Goal: Find contact information: Find contact information

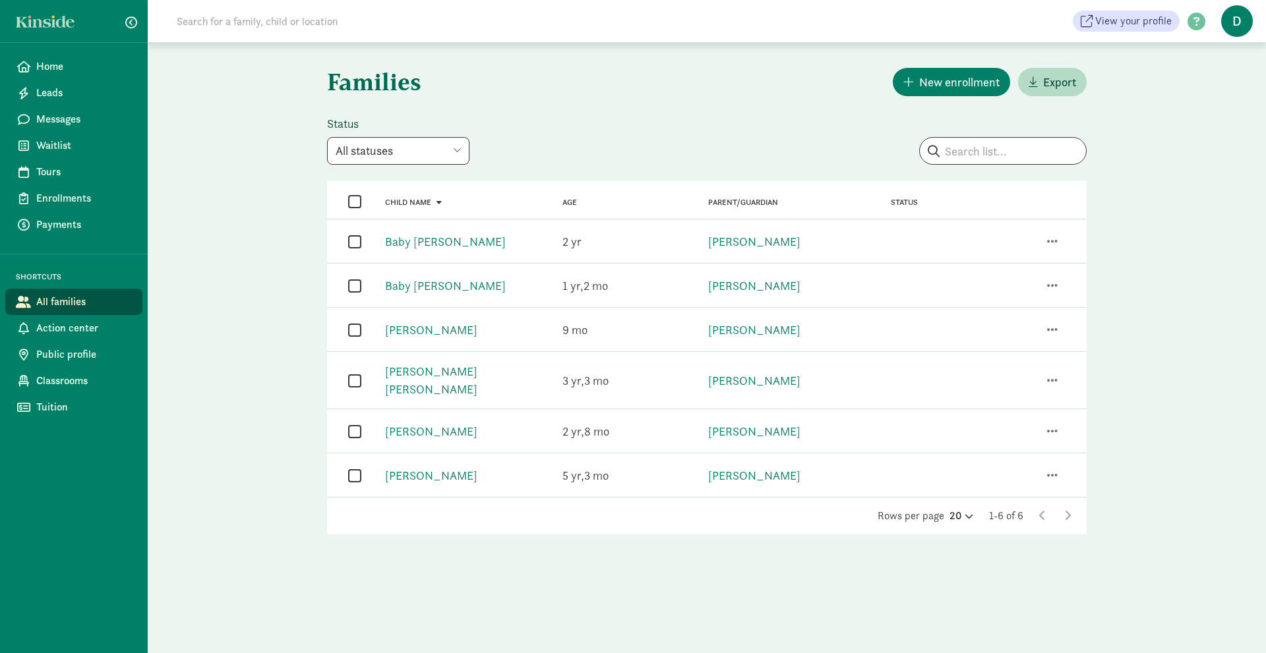
click at [455, 150] on select "All statuses Enrolled Inactive Removed from waitlist On waitlist Booked tour Le…" at bounding box center [398, 151] width 142 height 28
click at [1049, 242] on span "button" at bounding box center [1052, 241] width 11 height 12
click at [1047, 243] on span "button" at bounding box center [1052, 241] width 11 height 12
click at [901, 243] on div "Status" at bounding box center [948, 241] width 146 height 11
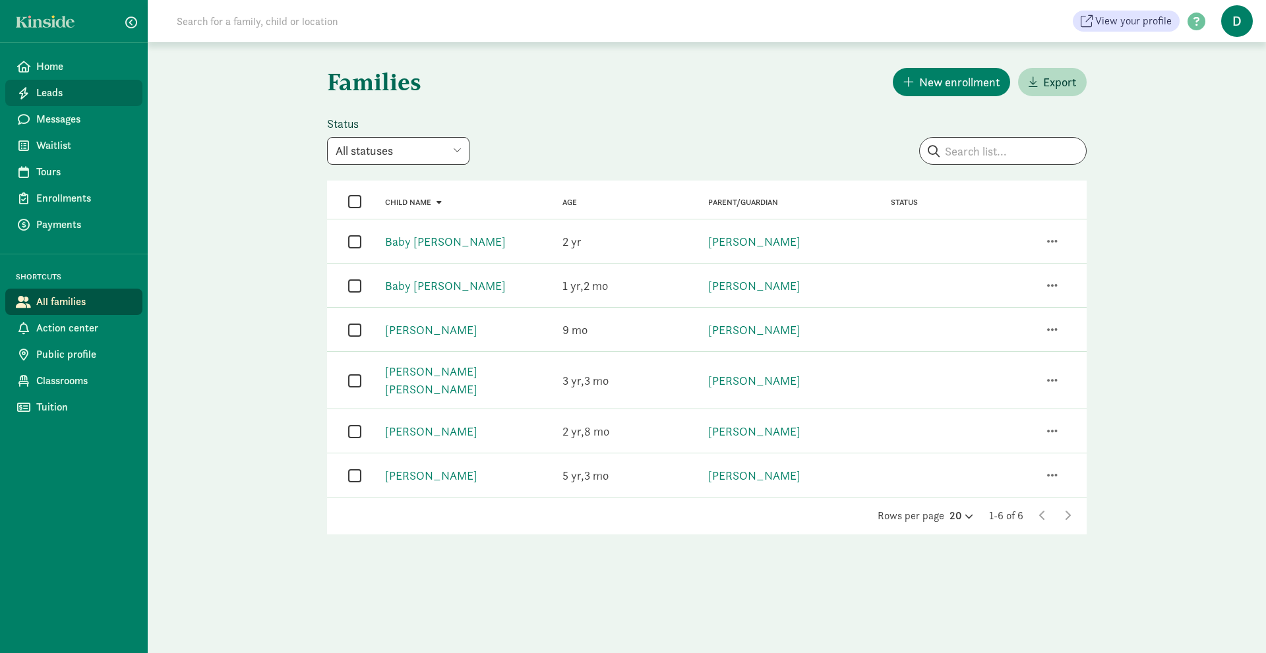
click at [52, 87] on span "Leads" at bounding box center [84, 93] width 96 height 16
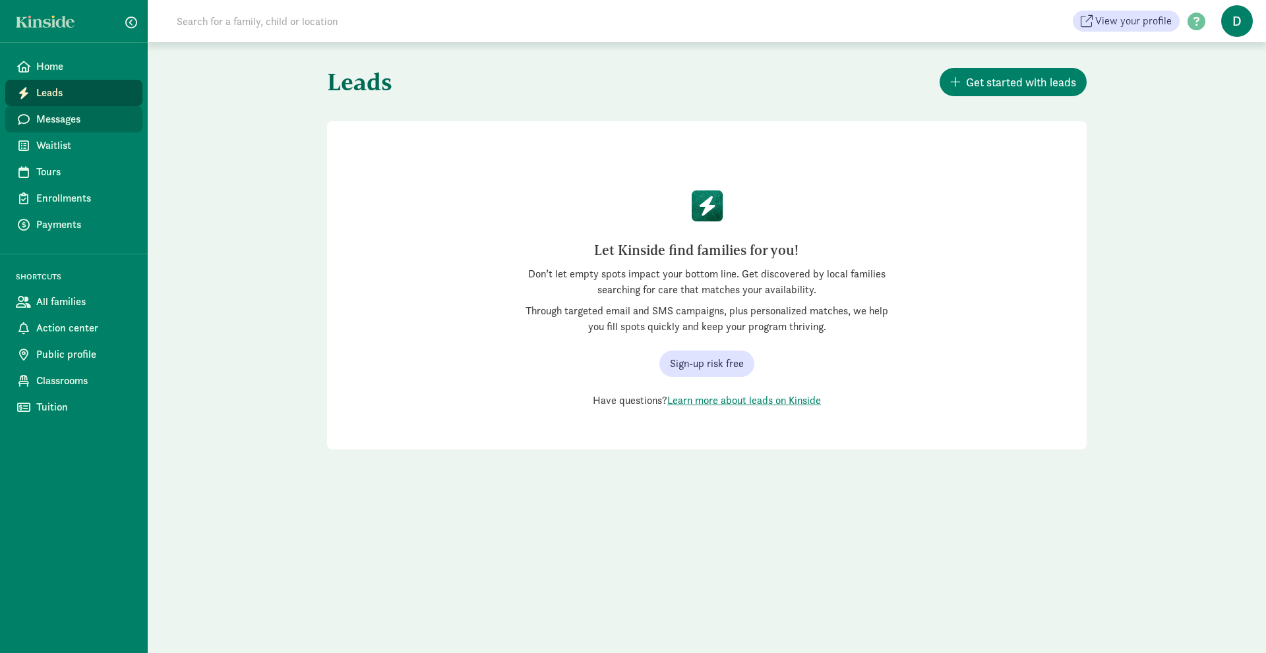
click at [46, 116] on span "Messages" at bounding box center [84, 119] width 96 height 16
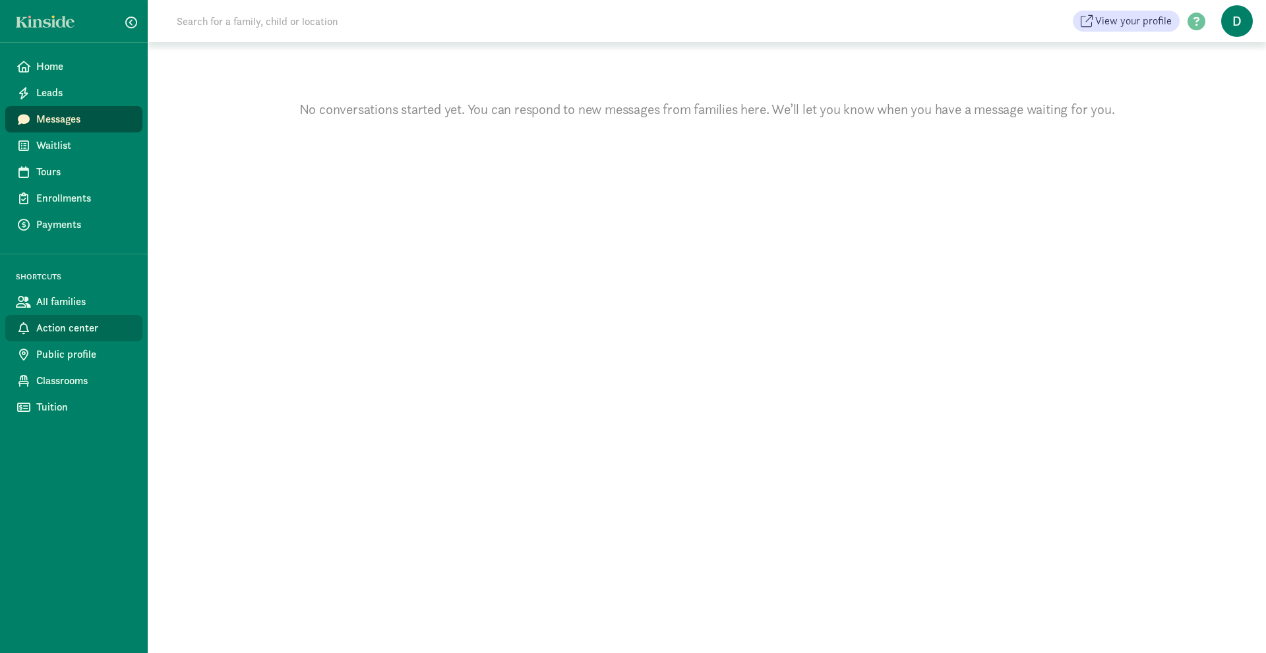
click at [54, 331] on span "Action center" at bounding box center [84, 328] width 96 height 16
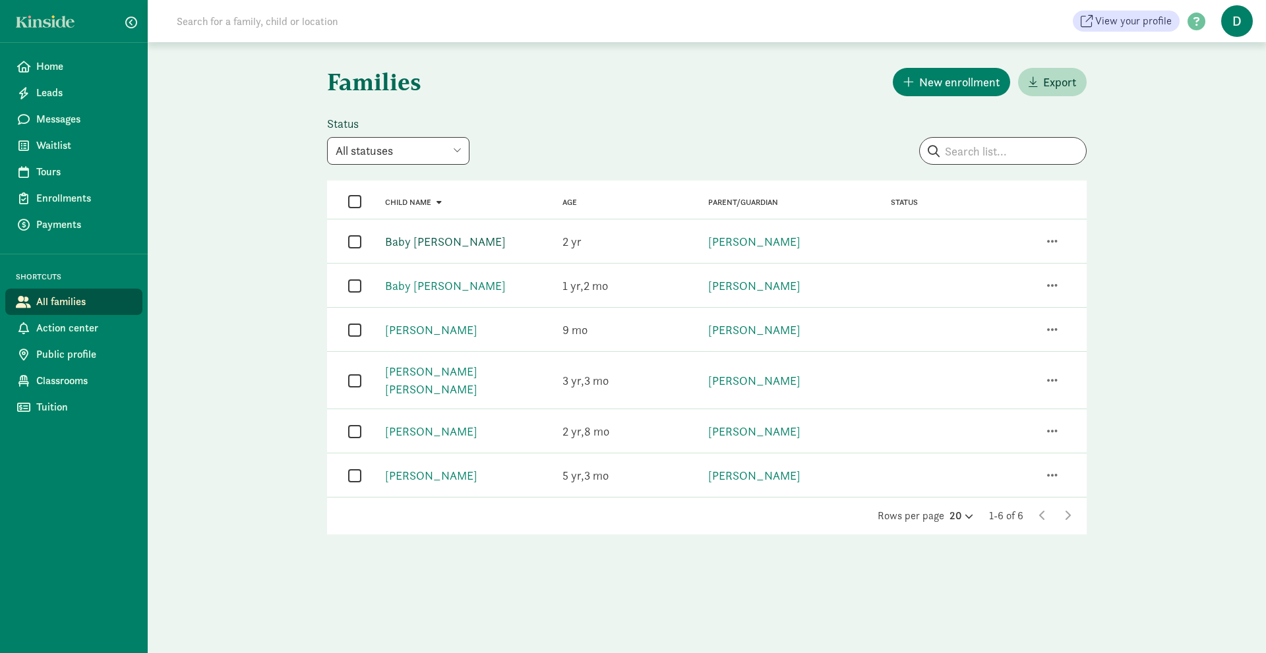
click at [420, 241] on link "Baby Kaldunski" at bounding box center [445, 241] width 121 height 15
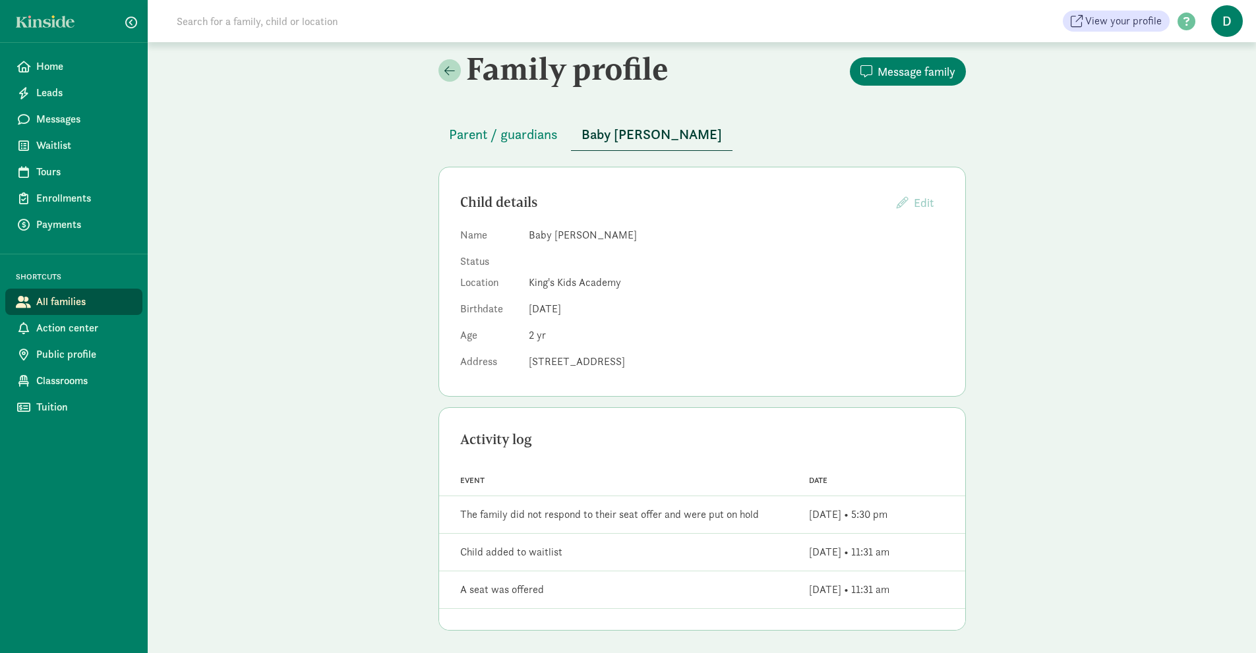
scroll to position [12, 0]
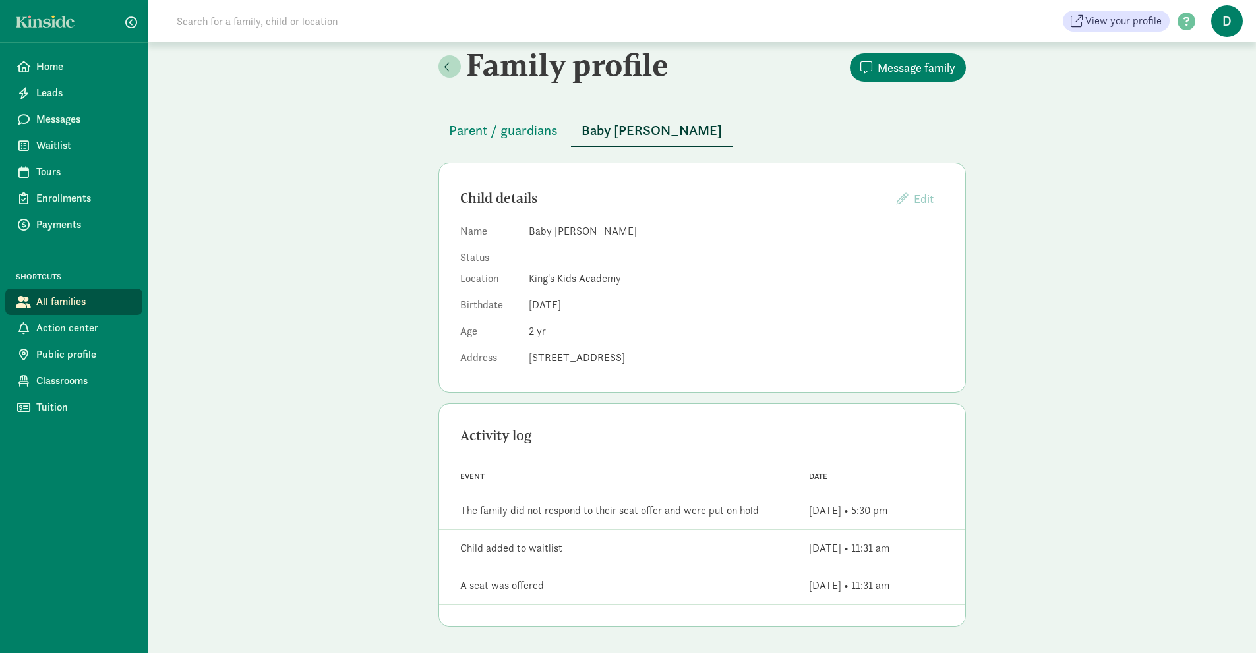
click at [67, 303] on span "All families" at bounding box center [84, 302] width 96 height 16
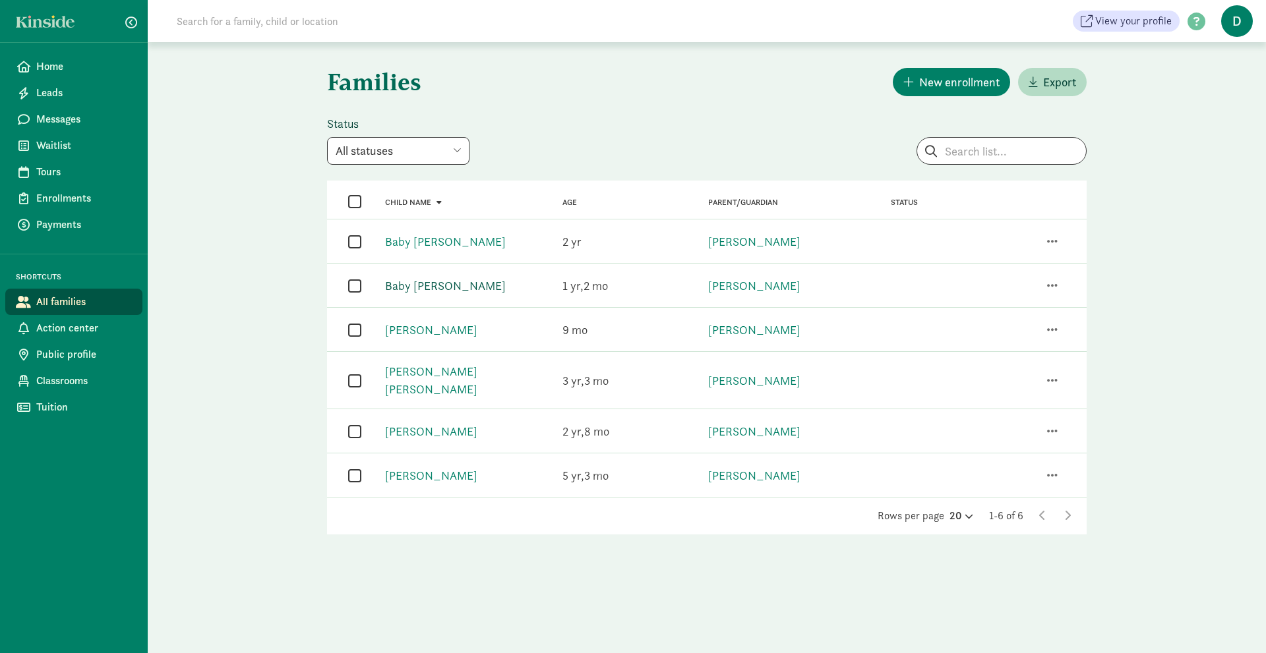
click at [426, 287] on link "Baby [PERSON_NAME]" at bounding box center [445, 285] width 121 height 15
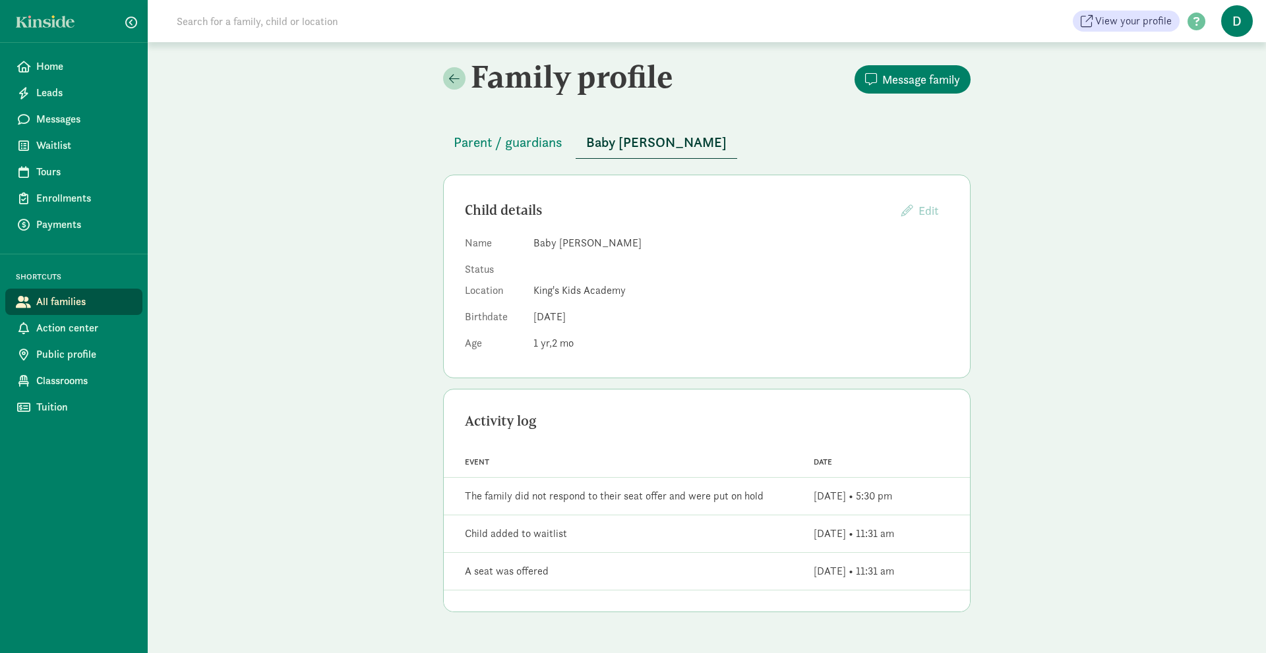
click at [86, 305] on span "All families" at bounding box center [84, 302] width 96 height 16
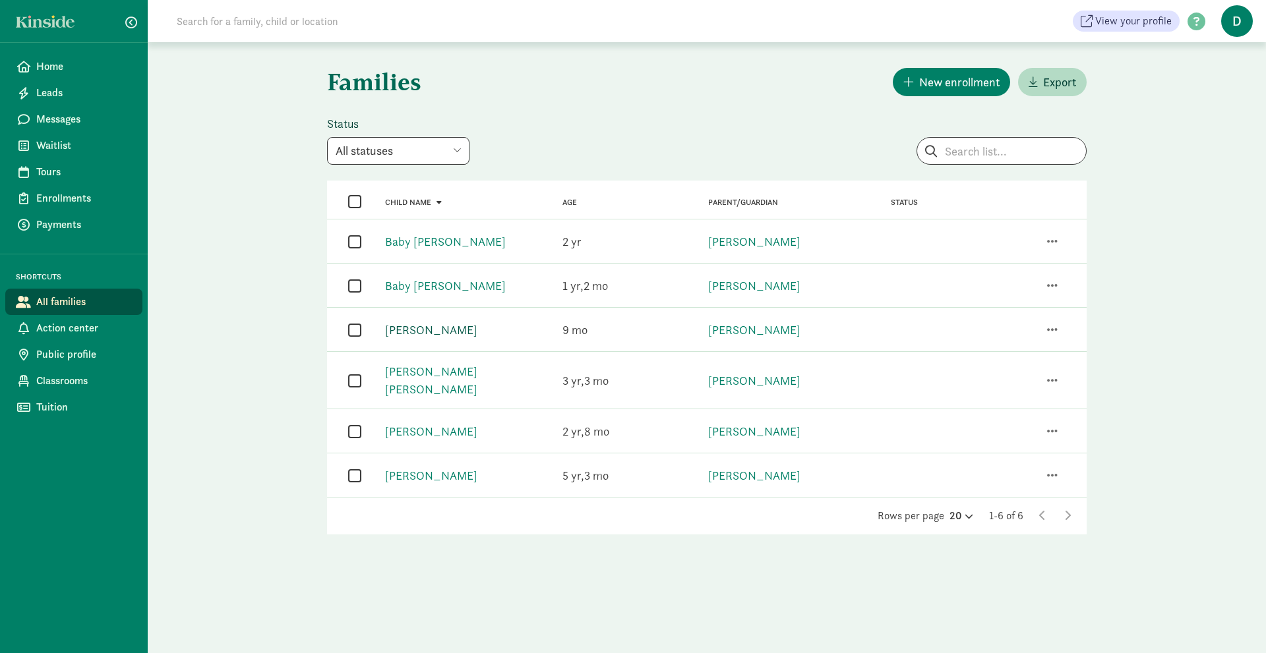
click at [427, 330] on link "[PERSON_NAME]" at bounding box center [431, 329] width 92 height 15
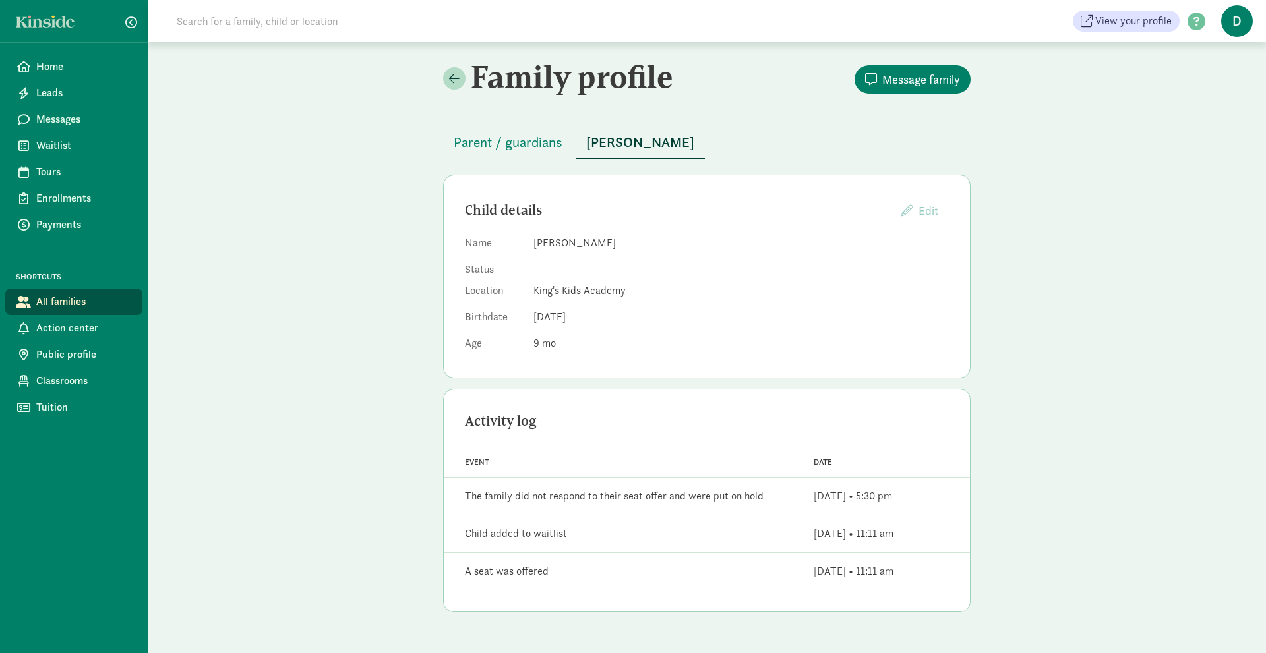
click at [71, 300] on span "All families" at bounding box center [84, 302] width 96 height 16
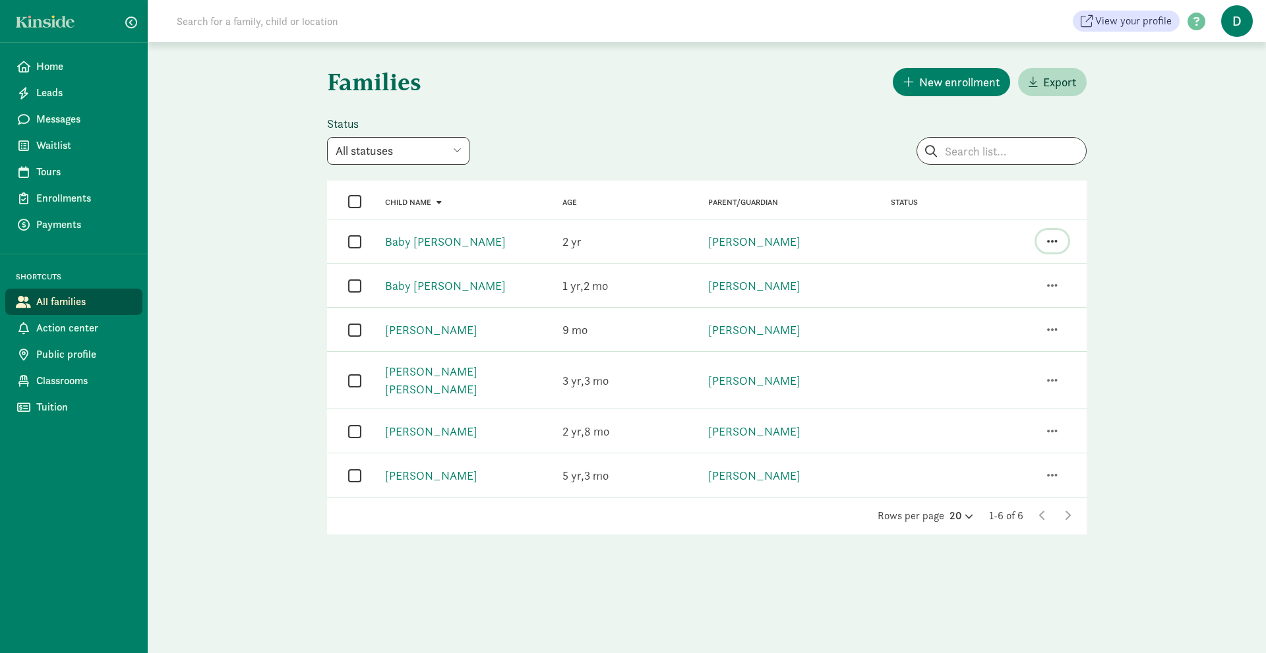
click at [1057, 245] on span "button" at bounding box center [1052, 241] width 11 height 12
click at [1001, 157] on div "View family details" at bounding box center [998, 166] width 120 height 18
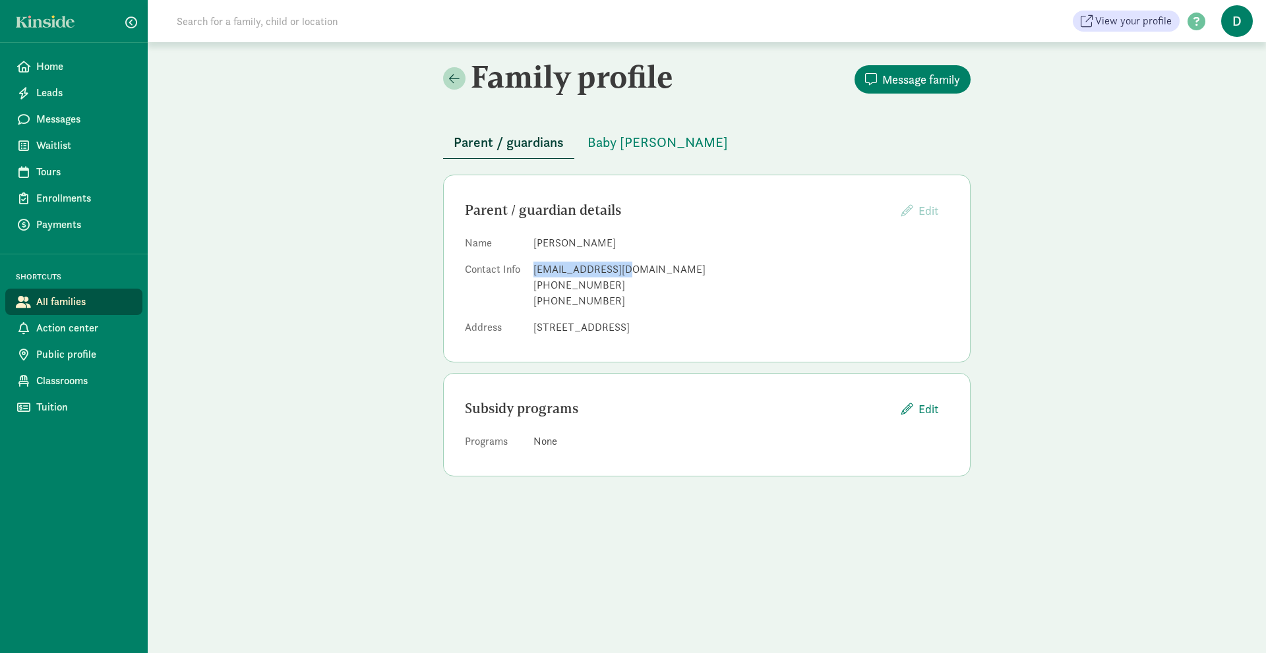
drag, startPoint x: 535, startPoint y: 270, endPoint x: 634, endPoint y: 272, distance: 99.6
click at [634, 272] on div "anchpmn@gmail.com" at bounding box center [740, 270] width 415 height 16
copy div "anchpmn@gmail.com"
click at [65, 304] on span "All families" at bounding box center [84, 302] width 96 height 16
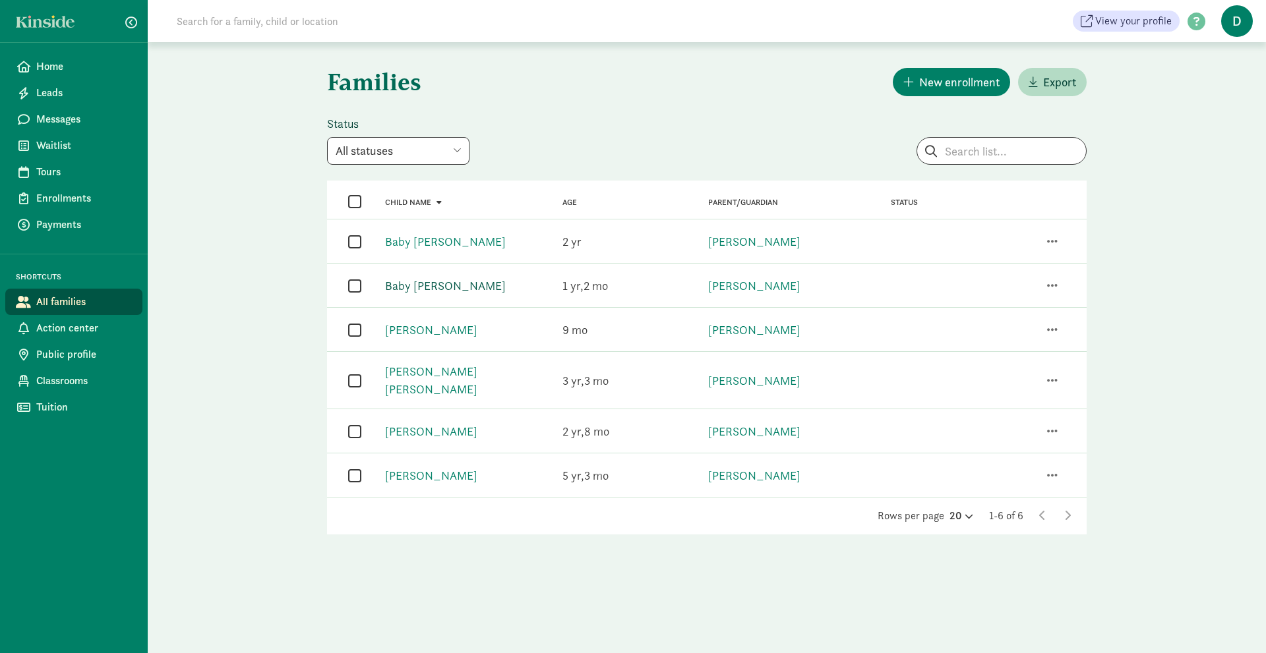
click at [412, 287] on link "Baby [PERSON_NAME]" at bounding box center [445, 285] width 121 height 15
click at [1050, 282] on span "button" at bounding box center [1052, 286] width 11 height 12
click at [995, 201] on div "View family details" at bounding box center [998, 210] width 120 height 18
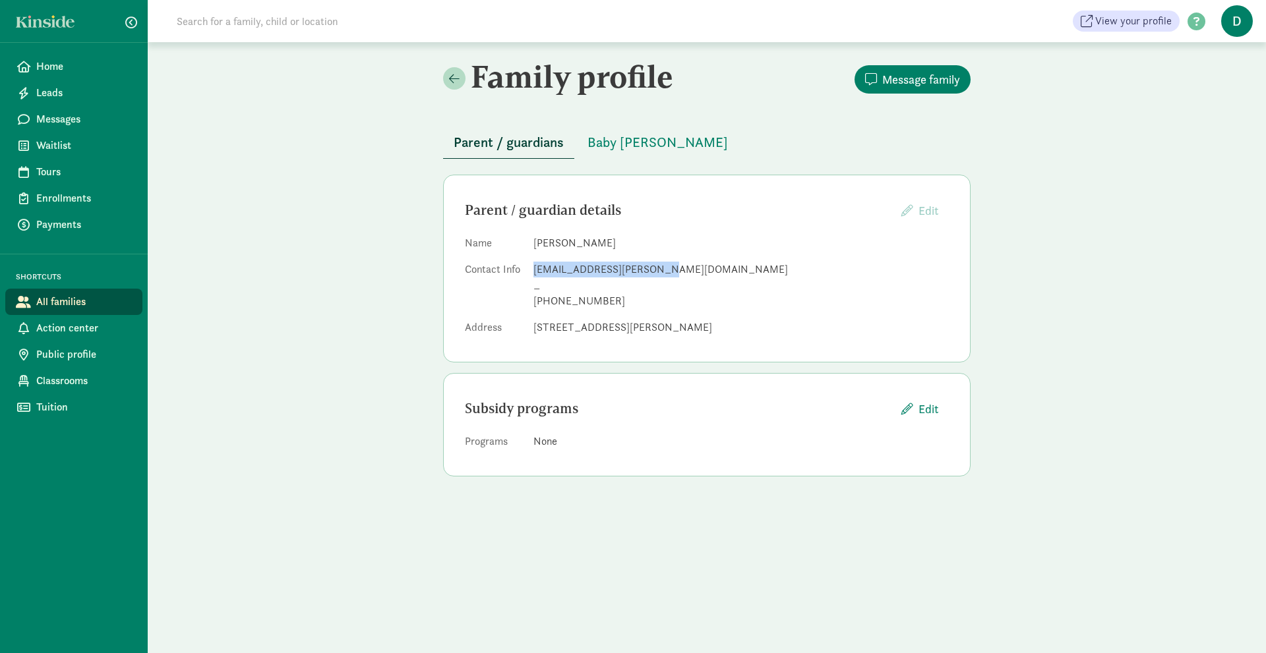
drag, startPoint x: 535, startPoint y: 269, endPoint x: 656, endPoint y: 273, distance: 120.7
click at [656, 273] on div "[EMAIL_ADDRESS][PERSON_NAME][DOMAIN_NAME]" at bounding box center [740, 270] width 415 height 16
copy div "[EMAIL_ADDRESS][PERSON_NAME][DOMAIN_NAME]"
click at [76, 300] on span "All families" at bounding box center [84, 302] width 96 height 16
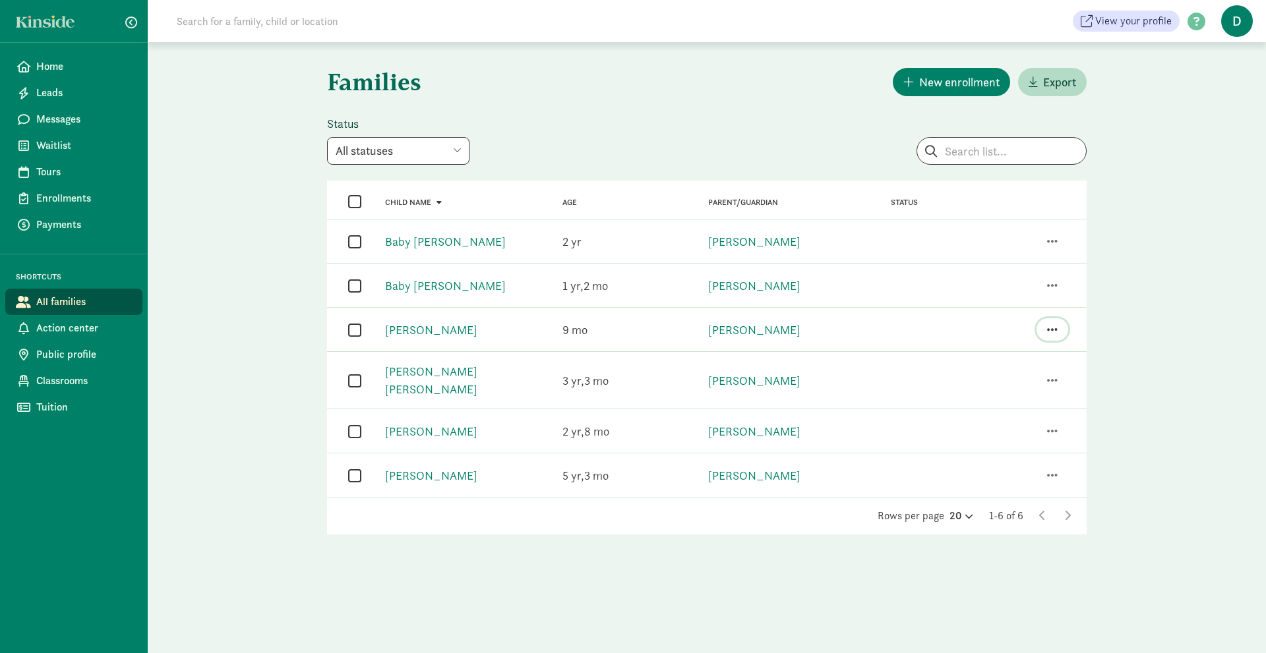
click at [1051, 328] on span "button" at bounding box center [1052, 330] width 11 height 12
click at [1004, 245] on div "View family details" at bounding box center [998, 254] width 120 height 18
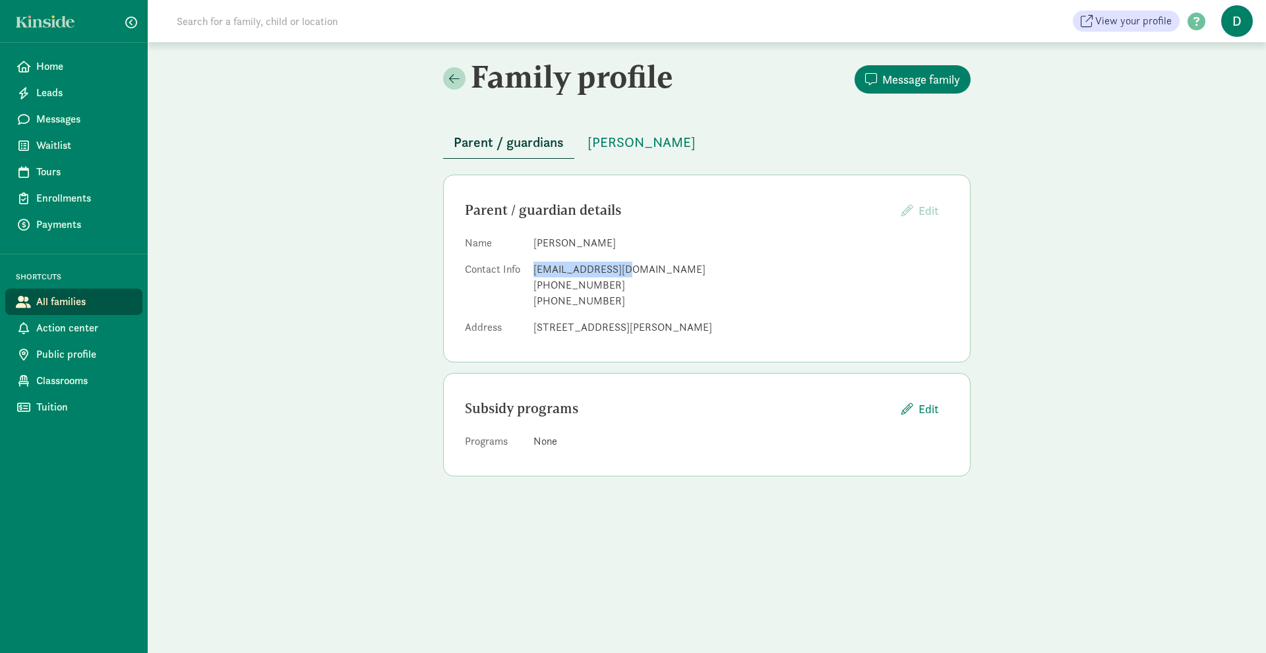
drag, startPoint x: 535, startPoint y: 268, endPoint x: 626, endPoint y: 272, distance: 91.1
click at [626, 272] on div "[EMAIL_ADDRESS][DOMAIN_NAME]" at bounding box center [740, 270] width 415 height 16
copy div "[EMAIL_ADDRESS][DOMAIN_NAME]"
click at [59, 301] on span "All families" at bounding box center [84, 302] width 96 height 16
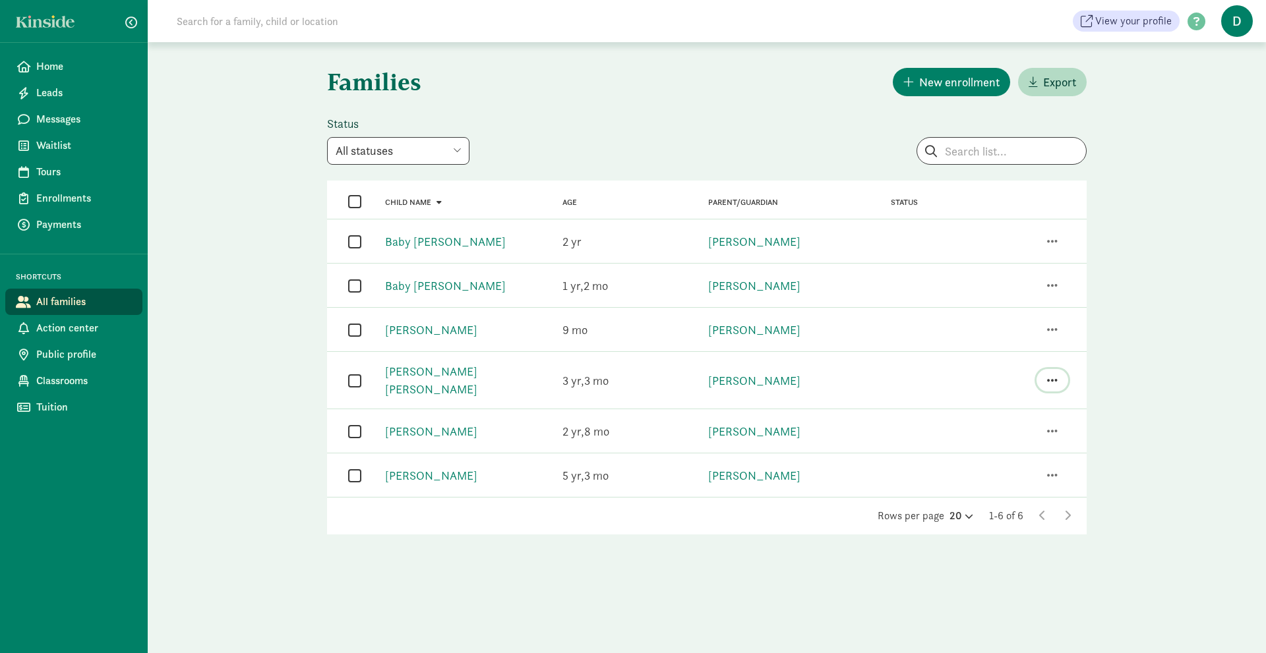
click at [1051, 378] on span "button" at bounding box center [1052, 380] width 11 height 12
click at [988, 296] on div "View family details" at bounding box center [998, 305] width 120 height 18
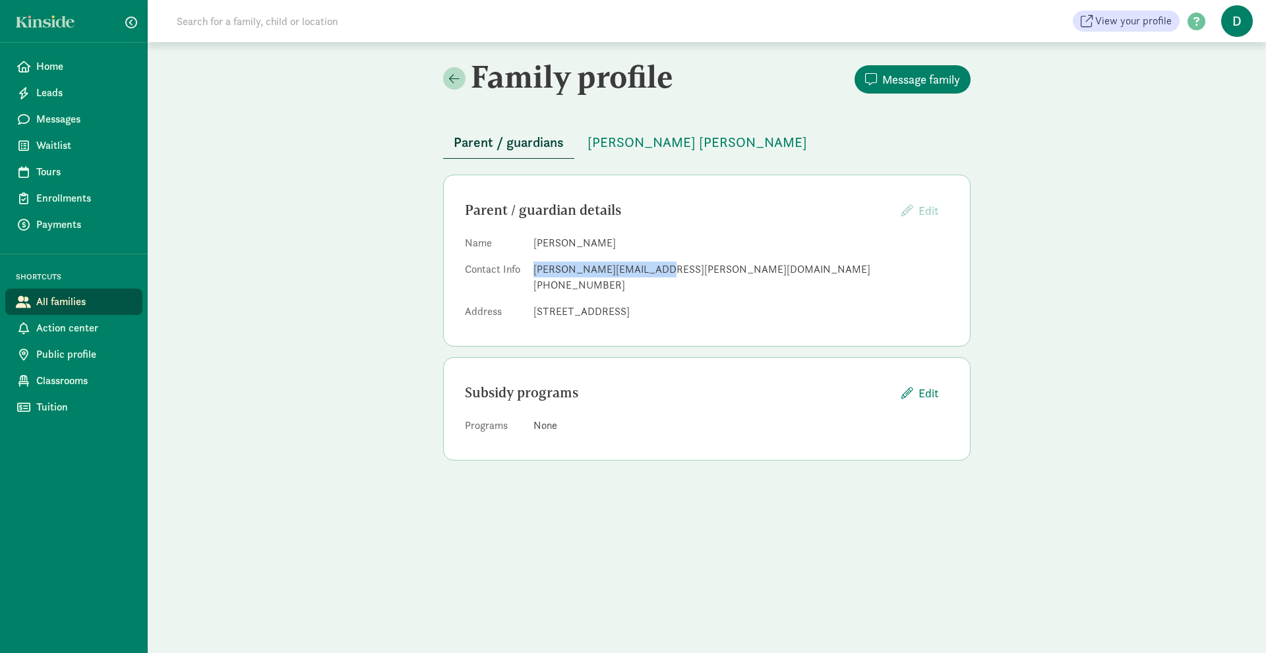
drag, startPoint x: 535, startPoint y: 269, endPoint x: 647, endPoint y: 270, distance: 112.7
click at [647, 270] on div "[PERSON_NAME][EMAIL_ADDRESS][PERSON_NAME][DOMAIN_NAME]" at bounding box center [740, 270] width 415 height 16
copy div "[PERSON_NAME][EMAIL_ADDRESS][PERSON_NAME][DOMAIN_NAME]"
click at [93, 301] on span "All families" at bounding box center [84, 302] width 96 height 16
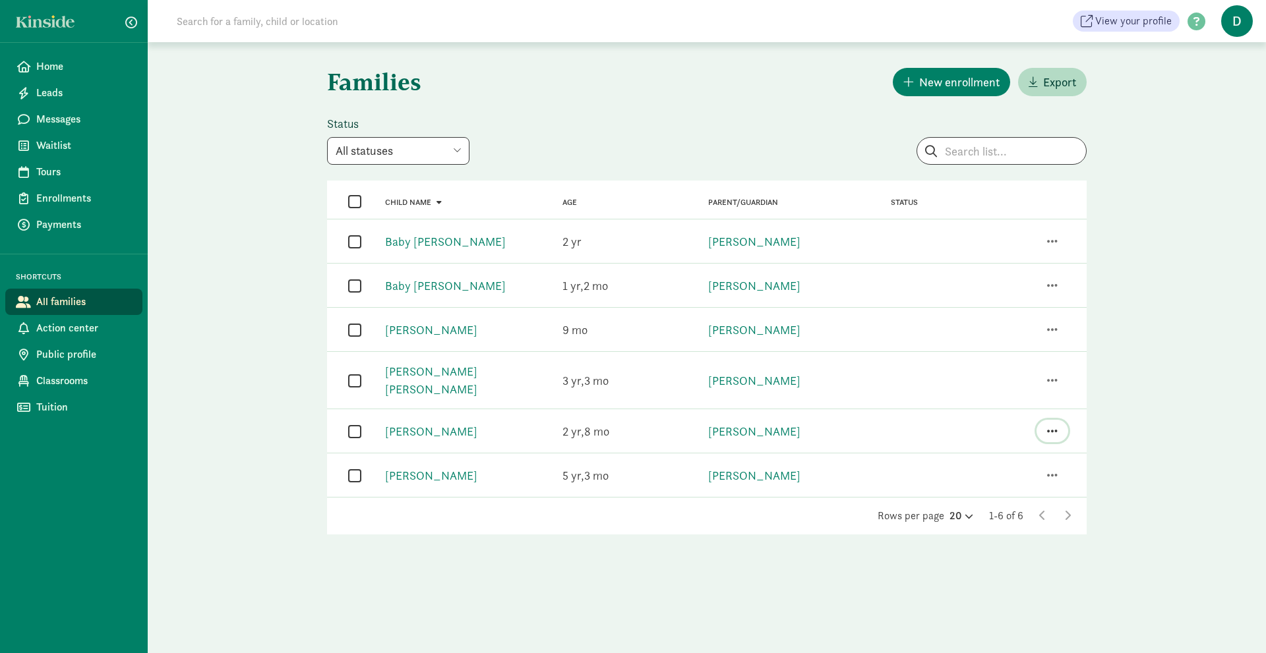
click at [1048, 425] on span "button" at bounding box center [1052, 431] width 11 height 12
click at [980, 347] on div "View family details" at bounding box center [998, 356] width 120 height 18
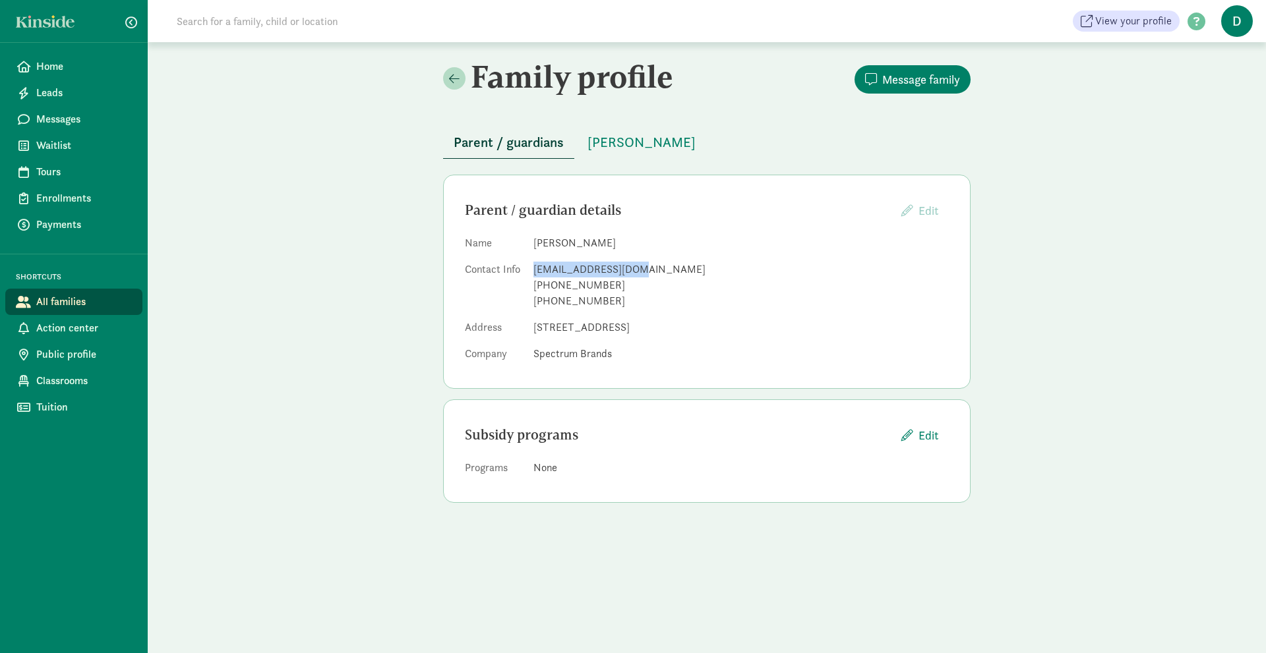
drag, startPoint x: 535, startPoint y: 271, endPoint x: 628, endPoint y: 275, distance: 92.4
click at [628, 275] on div "ghilanisa@gmail.com" at bounding box center [740, 270] width 415 height 16
copy div "ghilanisa@gmail.com"
click at [53, 304] on span "All families" at bounding box center [84, 302] width 96 height 16
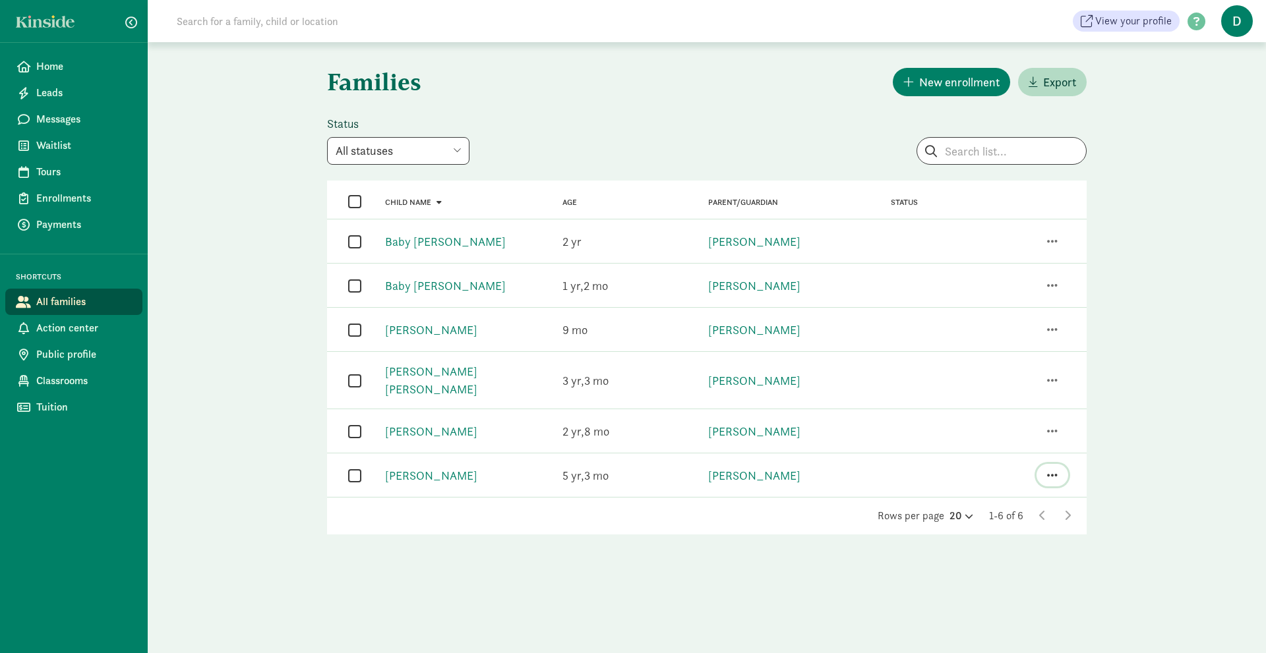
click at [1052, 469] on span "button" at bounding box center [1052, 475] width 11 height 12
click at [976, 391] on div "View family details" at bounding box center [998, 400] width 120 height 18
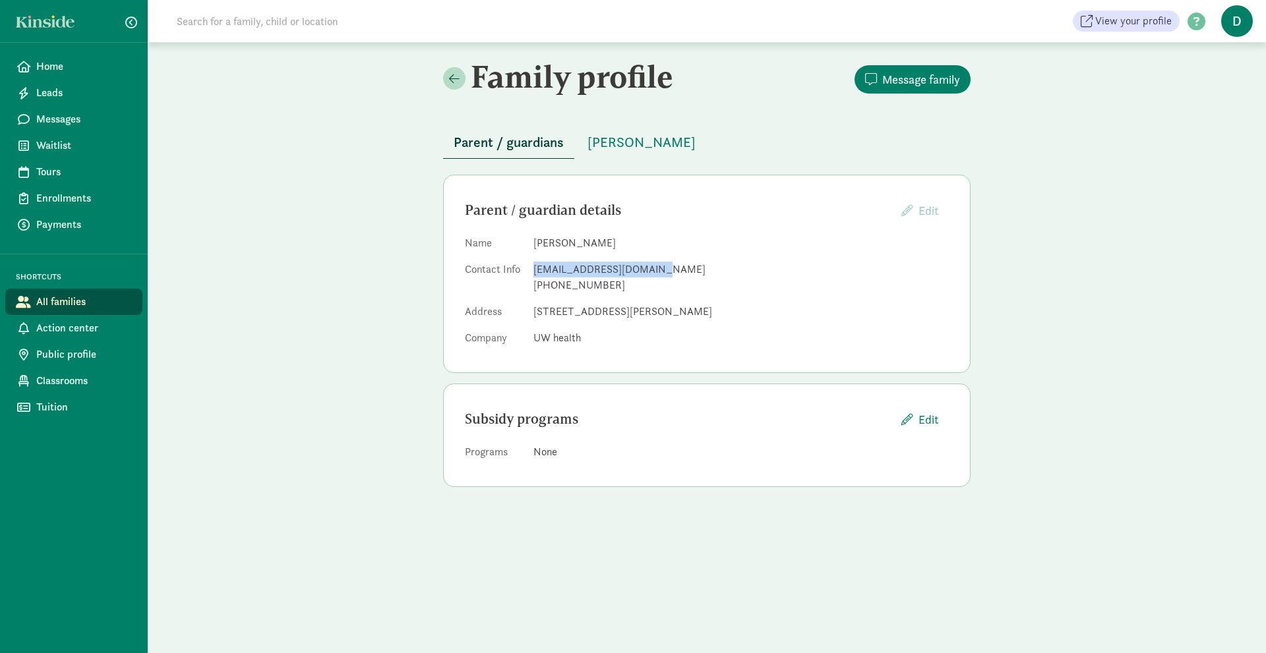
drag, startPoint x: 534, startPoint y: 271, endPoint x: 656, endPoint y: 272, distance: 122.0
click at [656, 272] on div "suzannedroste@gmail.com" at bounding box center [740, 270] width 415 height 16
copy div "suzannedroste@gmail.com"
click at [80, 305] on span "All families" at bounding box center [84, 302] width 96 height 16
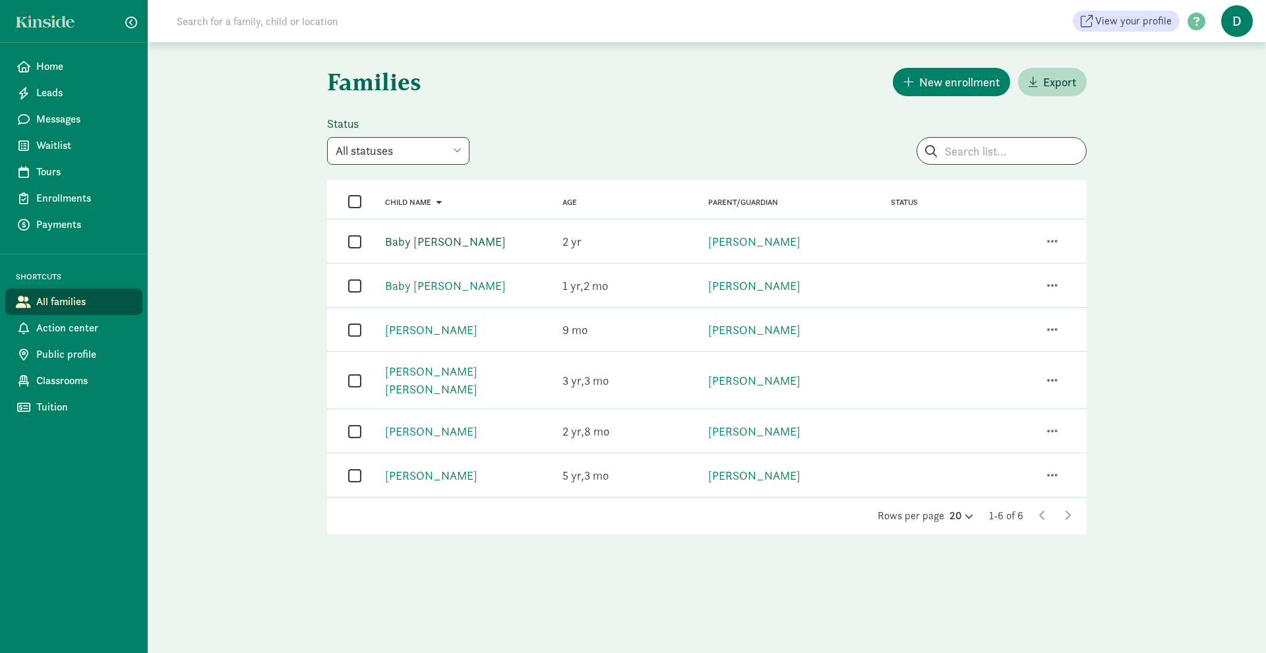
click at [421, 239] on link "Baby [PERSON_NAME]" at bounding box center [445, 241] width 121 height 15
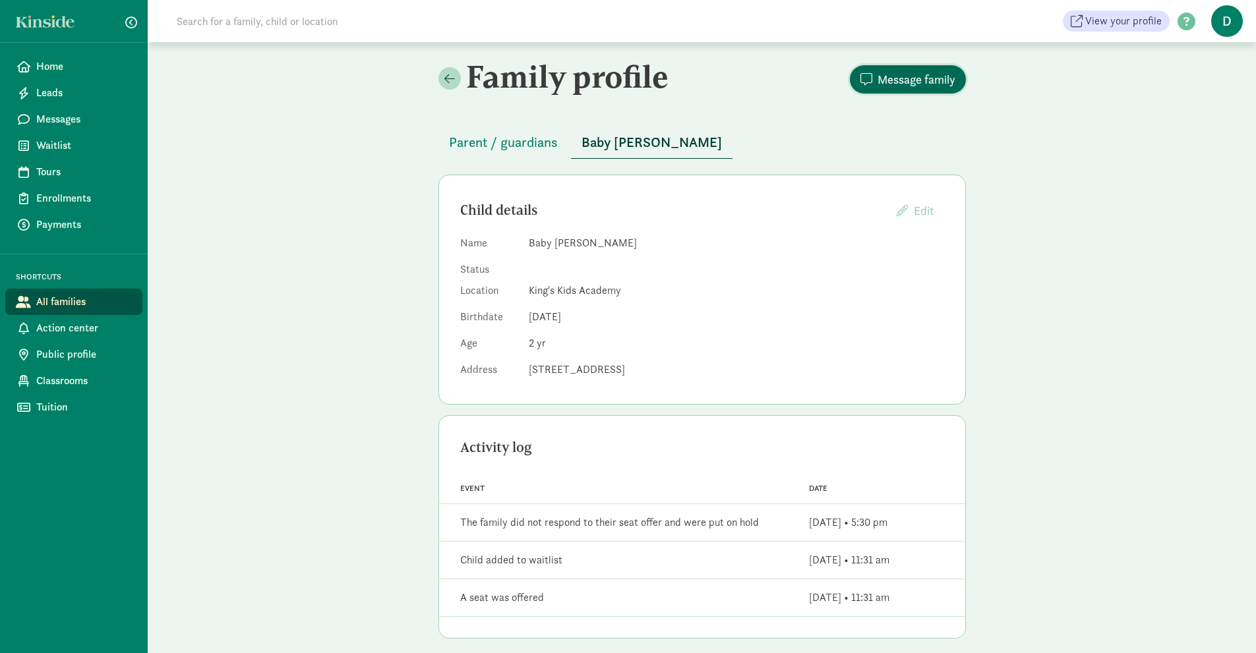
click at [915, 75] on span "Message family" at bounding box center [916, 80] width 78 height 18
click at [891, 82] on span "Message family" at bounding box center [916, 80] width 78 height 18
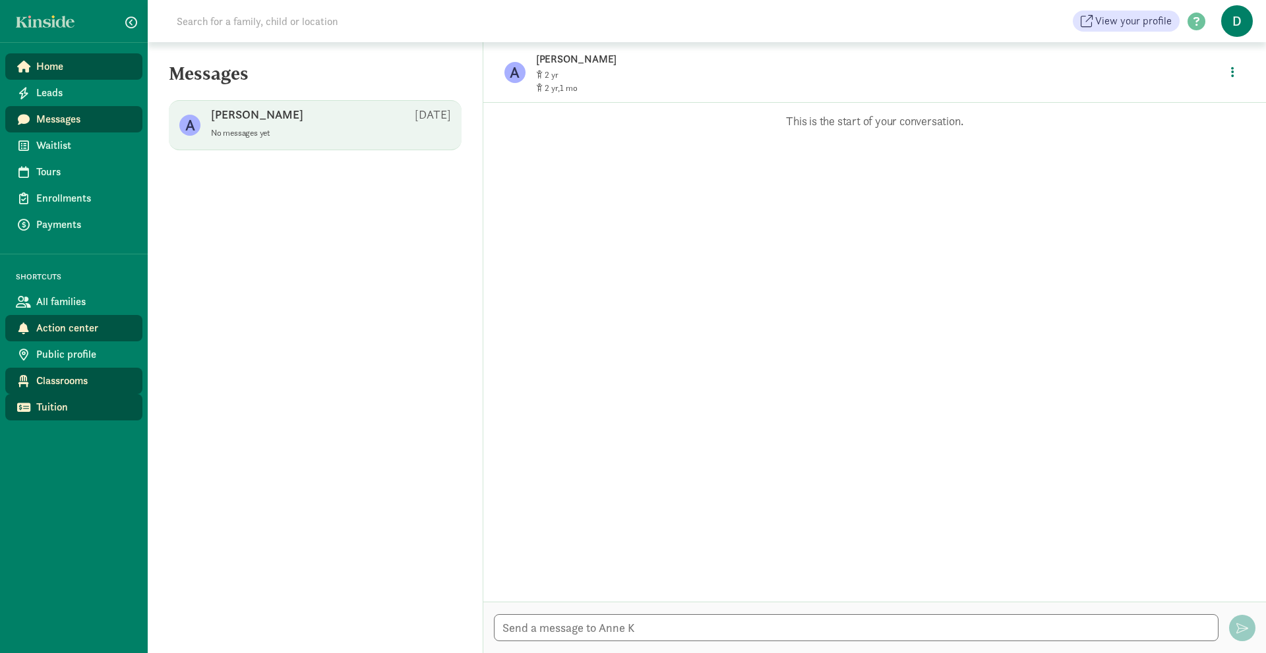
click at [245, 210] on div "Messages A [PERSON_NAME] [DATE] No messages yet Opps, something went wrong :( R…" at bounding box center [316, 347] width 336 height 611
click at [74, 296] on span "All families" at bounding box center [84, 302] width 96 height 16
